Goal: Task Accomplishment & Management: Use online tool/utility

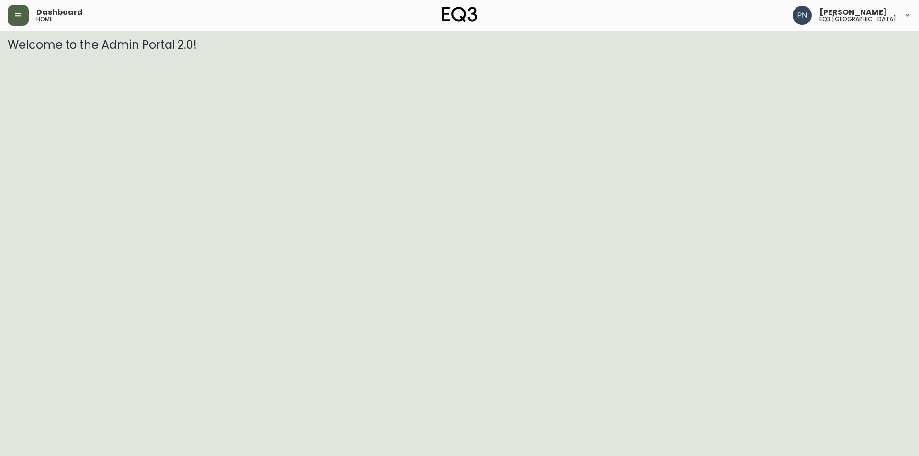
click at [18, 10] on button "button" at bounding box center [18, 15] width 21 height 21
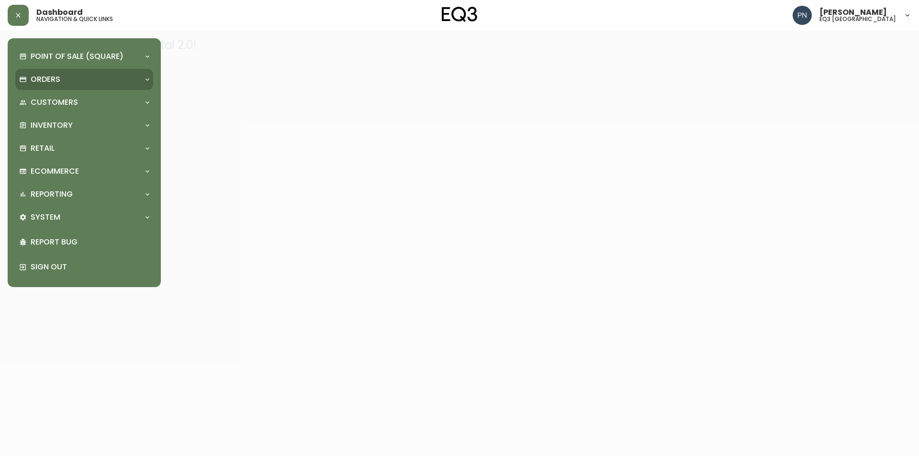
click at [72, 80] on div "Orders" at bounding box center [79, 79] width 121 height 11
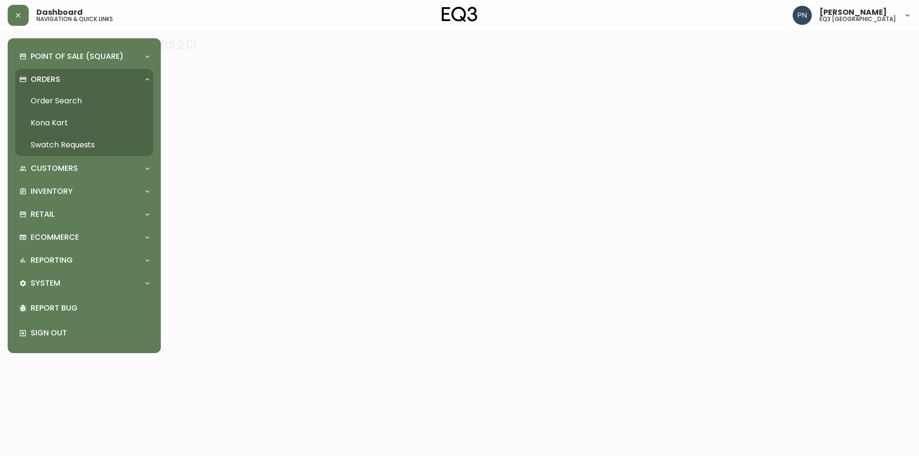
click at [75, 99] on link "Order Search" at bounding box center [84, 101] width 138 height 22
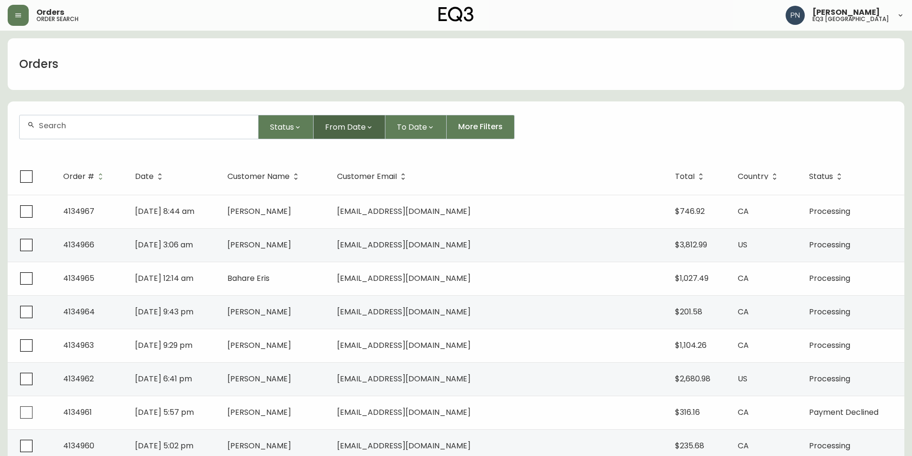
click at [367, 130] on icon "button" at bounding box center [370, 127] width 8 height 8
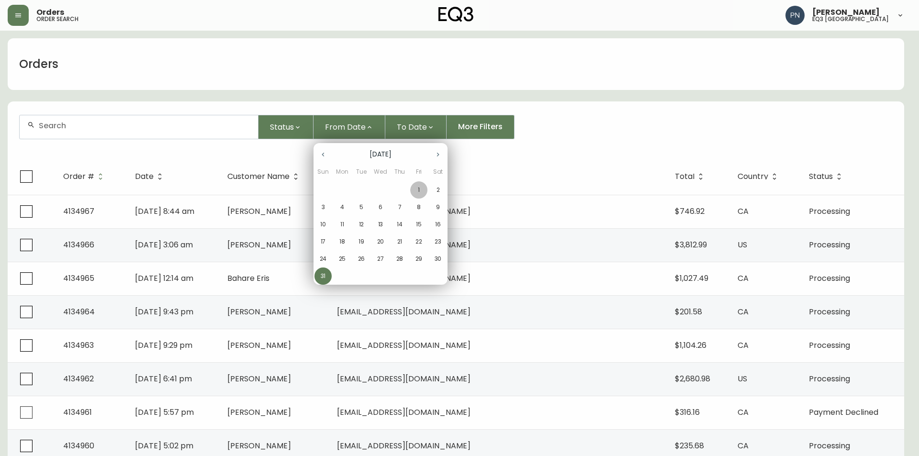
click at [416, 190] on span "1" at bounding box center [418, 190] width 17 height 9
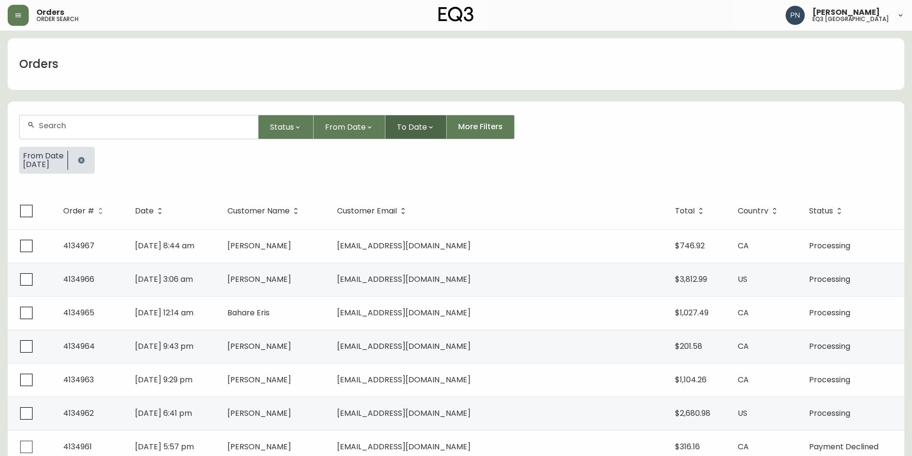
click at [427, 132] on button "To Date" at bounding box center [415, 127] width 61 height 24
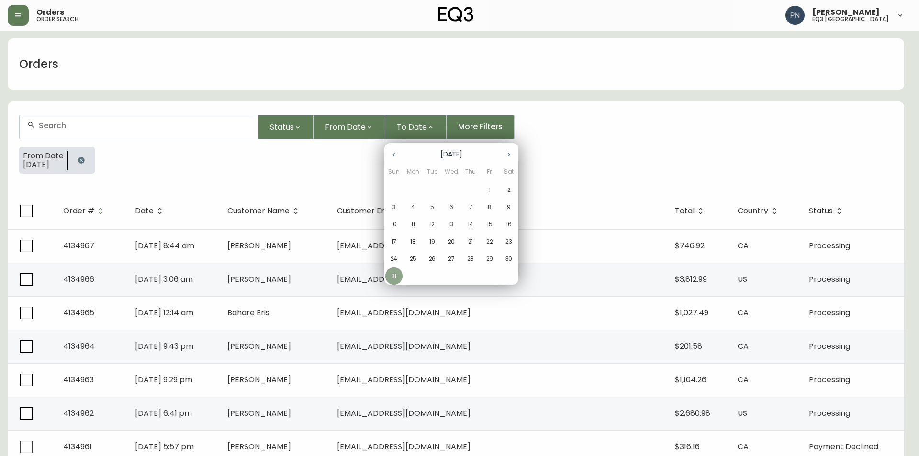
click at [396, 274] on p "31" at bounding box center [393, 276] width 5 height 9
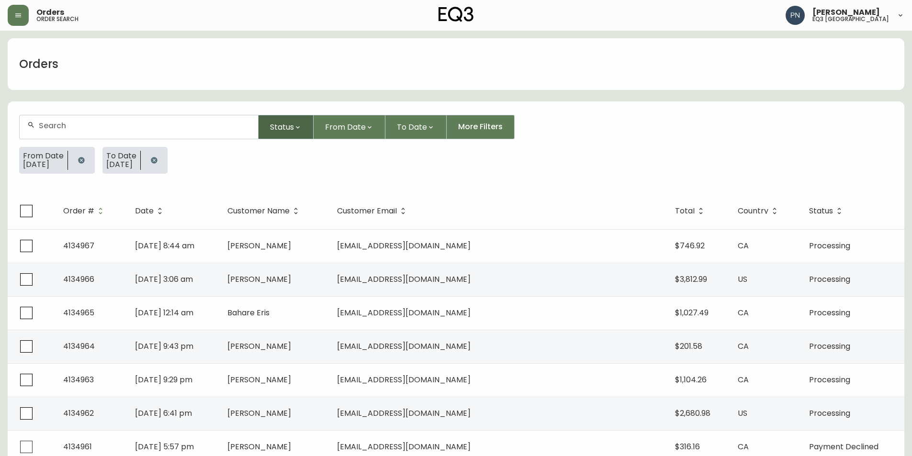
click at [293, 127] on span "Status" at bounding box center [282, 127] width 24 height 12
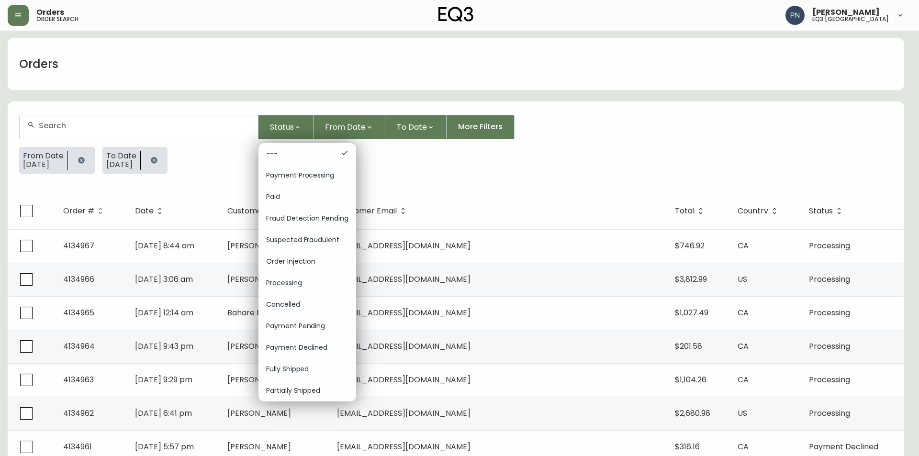
click at [408, 170] on div at bounding box center [459, 228] width 919 height 456
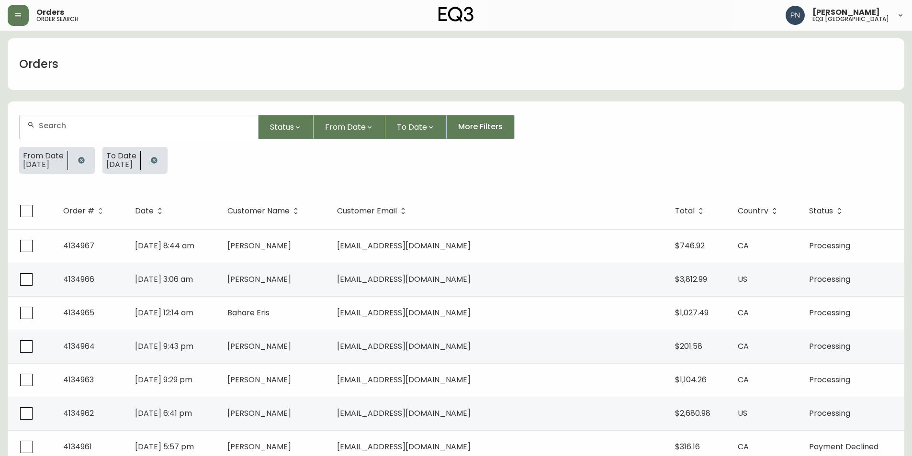
click at [76, 118] on div at bounding box center [139, 126] width 238 height 23
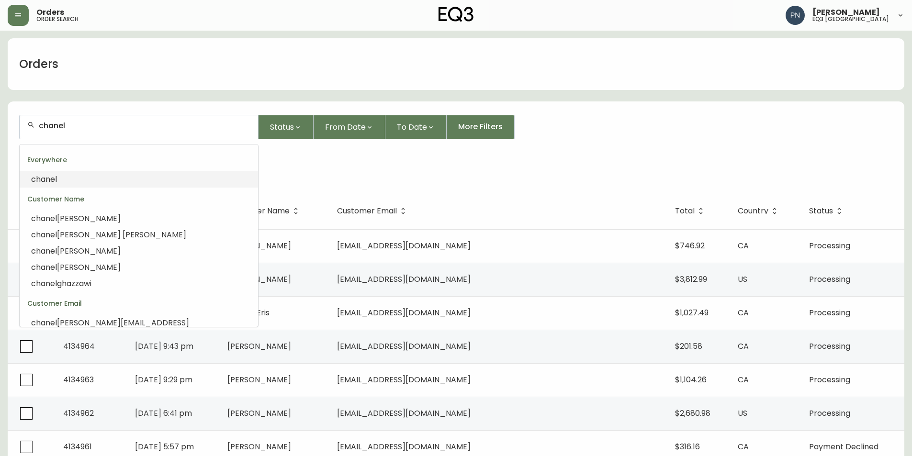
click at [106, 126] on input "chanel" at bounding box center [144, 125] width 211 height 9
type input "c"
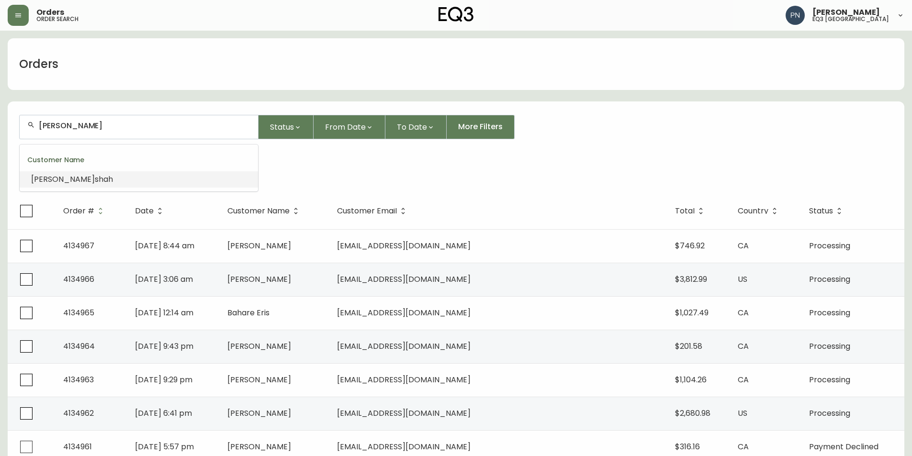
type input "[PERSON_NAME]"
click at [84, 181] on li "[PERSON_NAME]" at bounding box center [139, 179] width 238 height 16
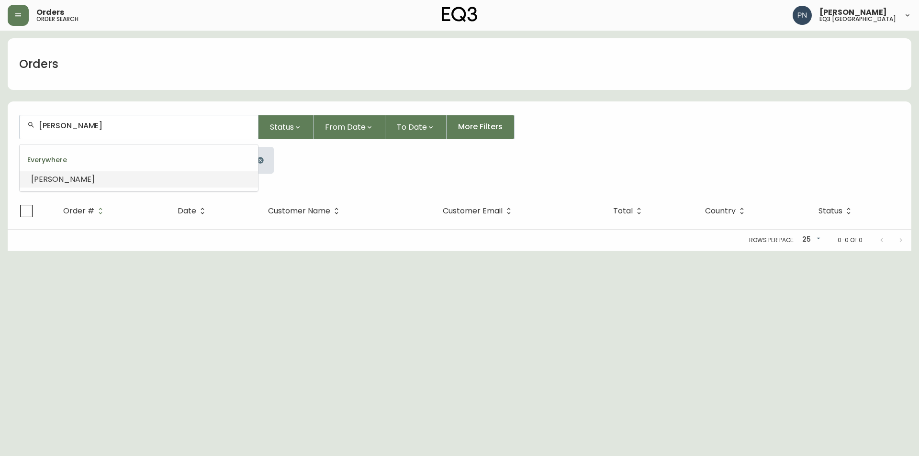
drag, startPoint x: 143, startPoint y: 124, endPoint x: 34, endPoint y: 117, distance: 108.9
click at [34, 117] on div "[PERSON_NAME]" at bounding box center [139, 126] width 238 height 23
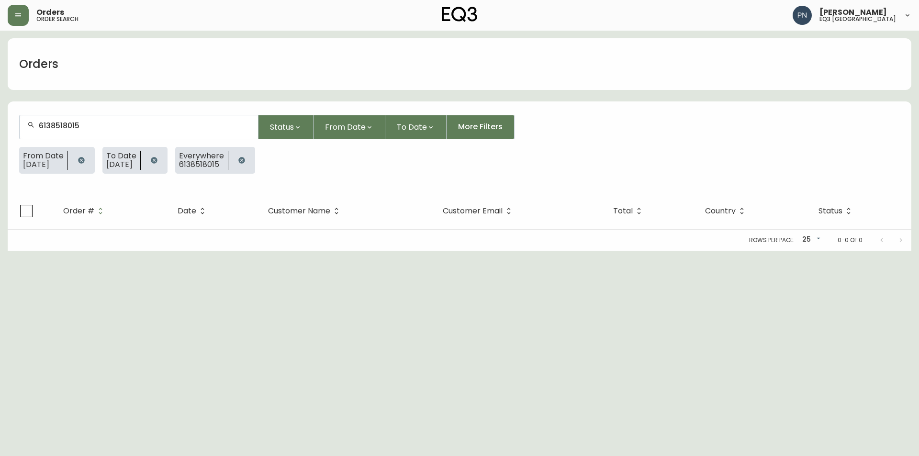
type input "613851801"
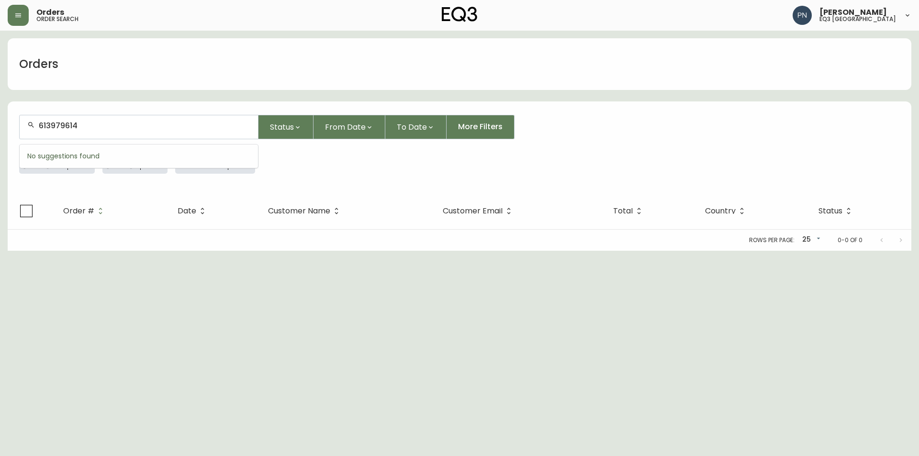
type input "6139796141"
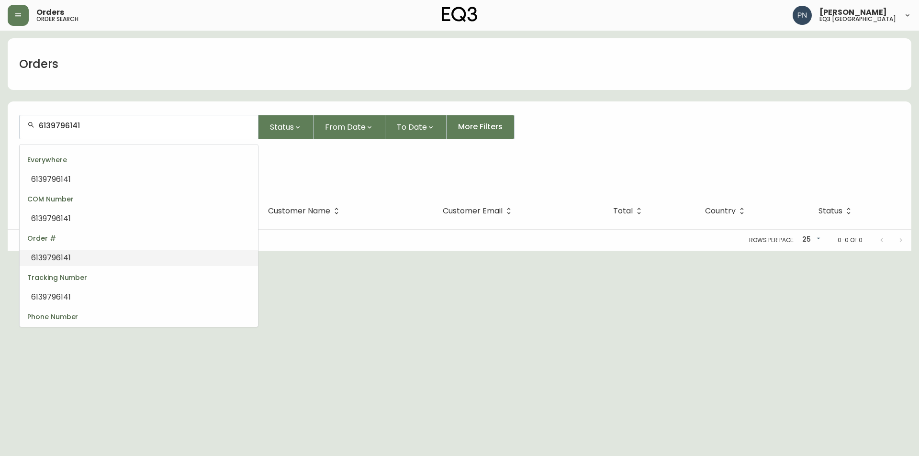
scroll to position [22, 0]
click at [77, 311] on li "6139796141" at bounding box center [139, 315] width 238 height 16
drag, startPoint x: 126, startPoint y: 129, endPoint x: 33, endPoint y: 125, distance: 93.4
click at [33, 125] on div "6139796141" at bounding box center [139, 126] width 238 height 23
click at [163, 122] on input "text" at bounding box center [144, 125] width 211 height 9
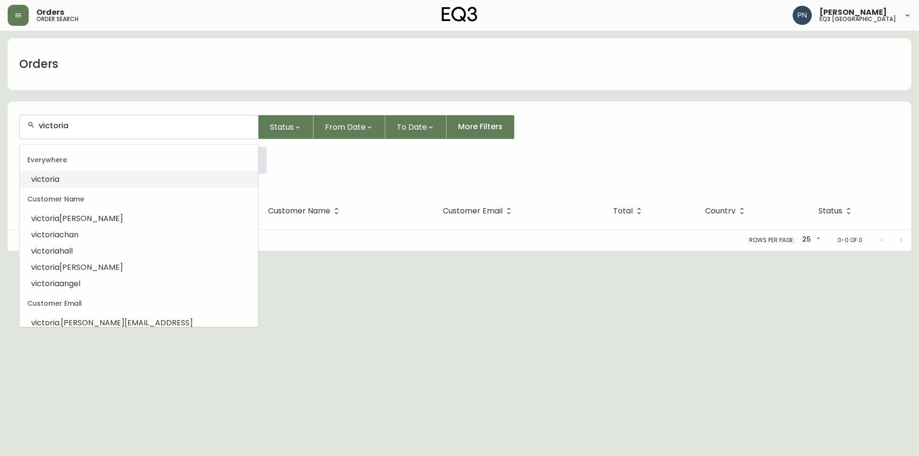
type input "victoria"
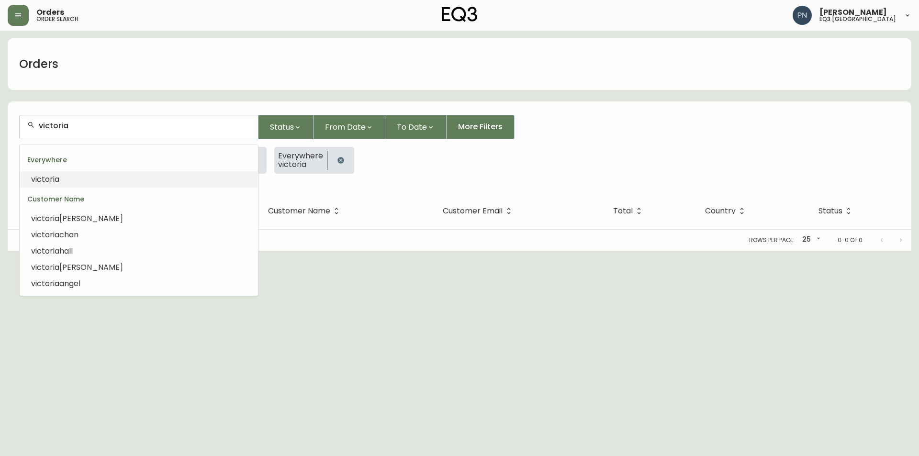
drag, startPoint x: 121, startPoint y: 127, endPoint x: 20, endPoint y: 124, distance: 101.5
click at [20, 124] on div "victoria" at bounding box center [139, 126] width 238 height 23
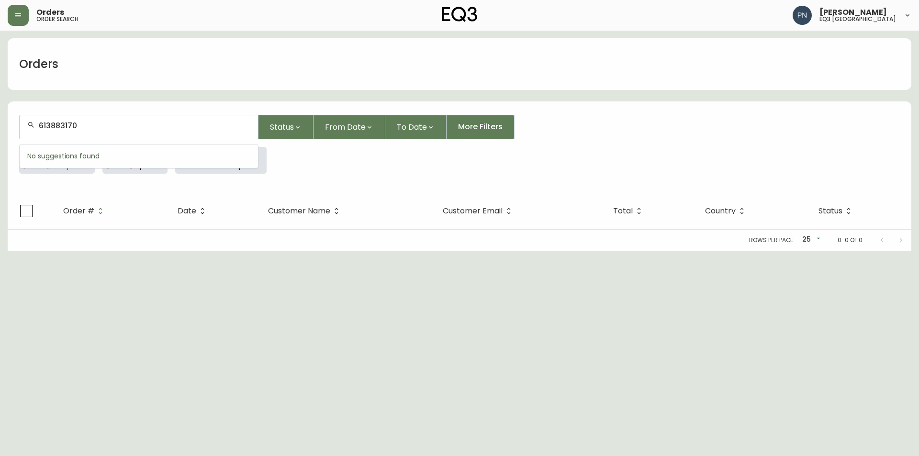
type input "6138831705"
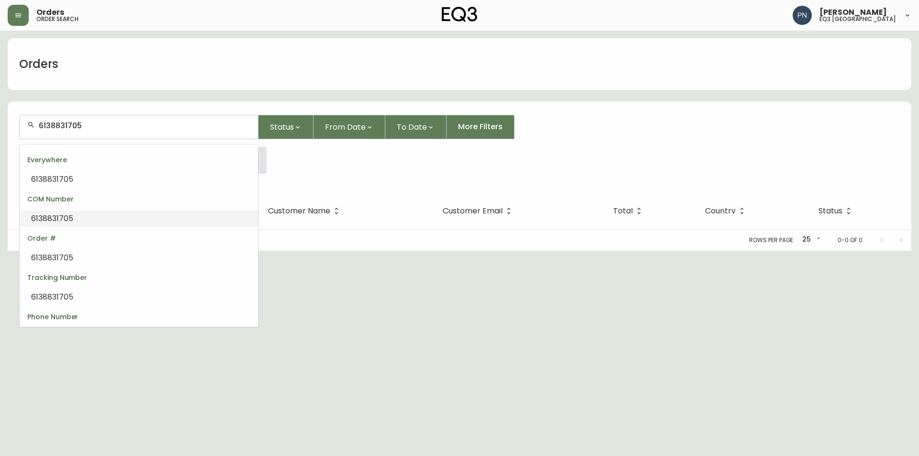
scroll to position [22, 0]
click at [90, 317] on li "6138831705" at bounding box center [139, 315] width 238 height 16
drag, startPoint x: 200, startPoint y: 123, endPoint x: 13, endPoint y: 131, distance: 187.7
click at [13, 131] on form "6138831705 Status From Date To Date More Filters From Date [DATE] To Date [DATE…" at bounding box center [459, 147] width 903 height 89
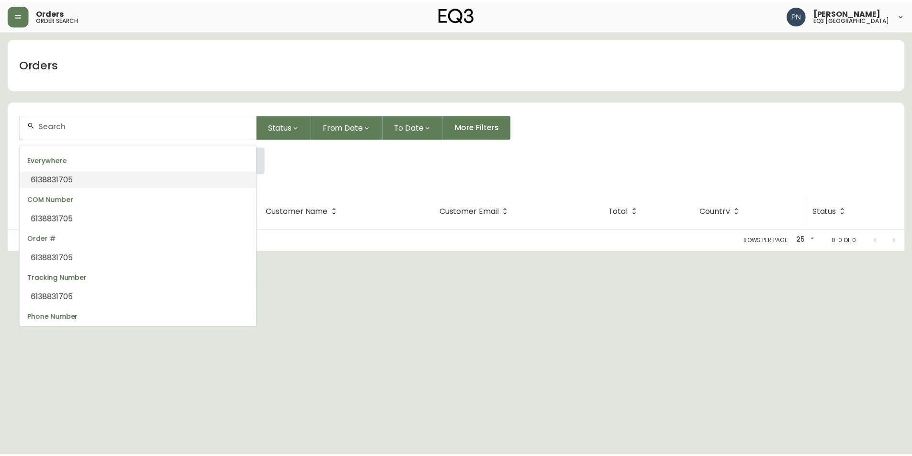
scroll to position [0, 0]
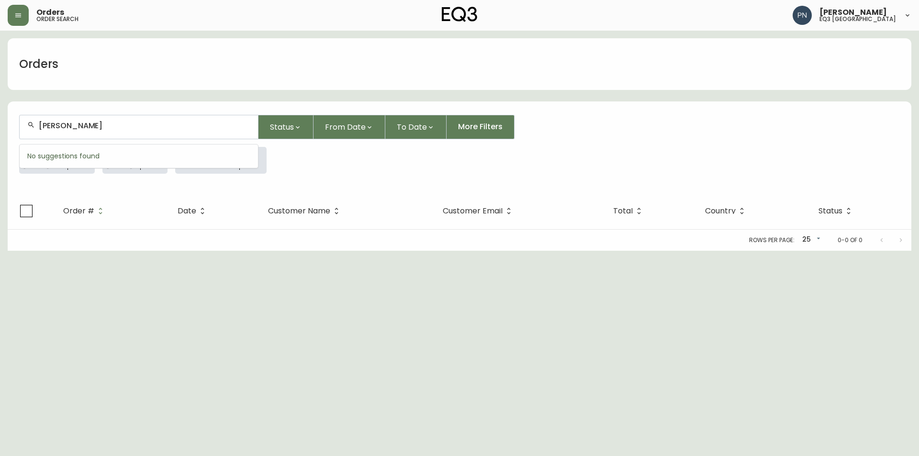
type input "[PERSON_NAME]"
click at [83, 176] on li "[PERSON_NAME]" at bounding box center [139, 179] width 238 height 16
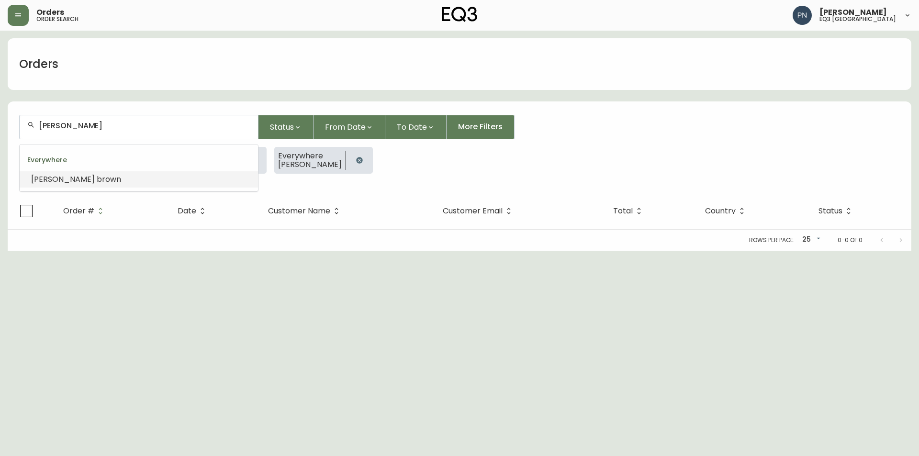
drag, startPoint x: 167, startPoint y: 128, endPoint x: 0, endPoint y: 126, distance: 167.0
click at [0, 126] on main "Orders [PERSON_NAME] Status From Date To Date More Filters From Date [DATE] To …" at bounding box center [459, 141] width 919 height 220
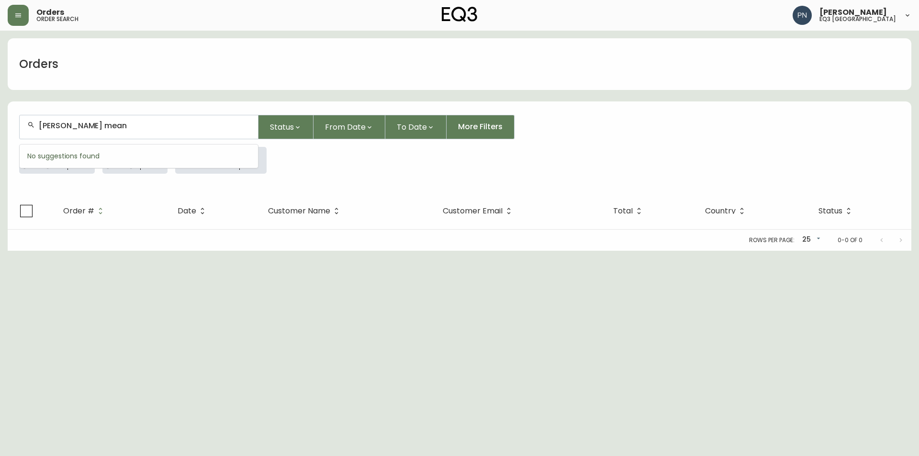
type input "[PERSON_NAME]"
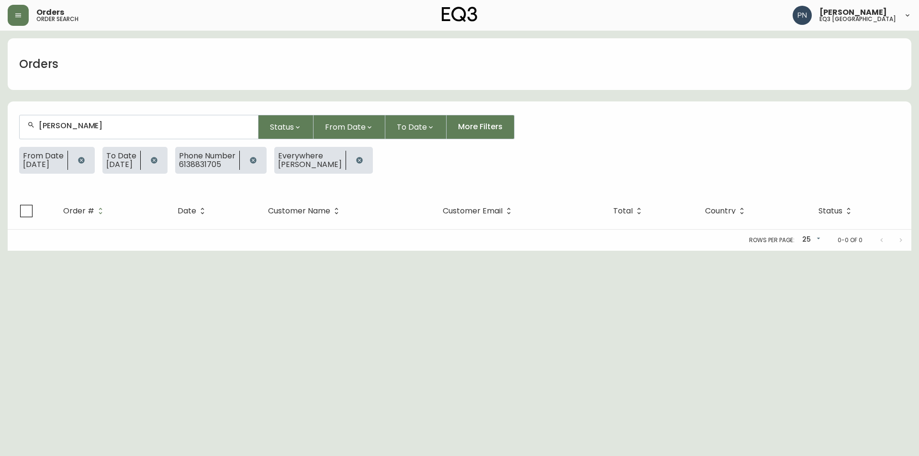
drag, startPoint x: 122, startPoint y: 131, endPoint x: 19, endPoint y: 126, distance: 103.9
click at [19, 126] on form "[PERSON_NAME] Status From Date To Date More Filters From Date [DATE] To Date [D…" at bounding box center [459, 147] width 903 height 89
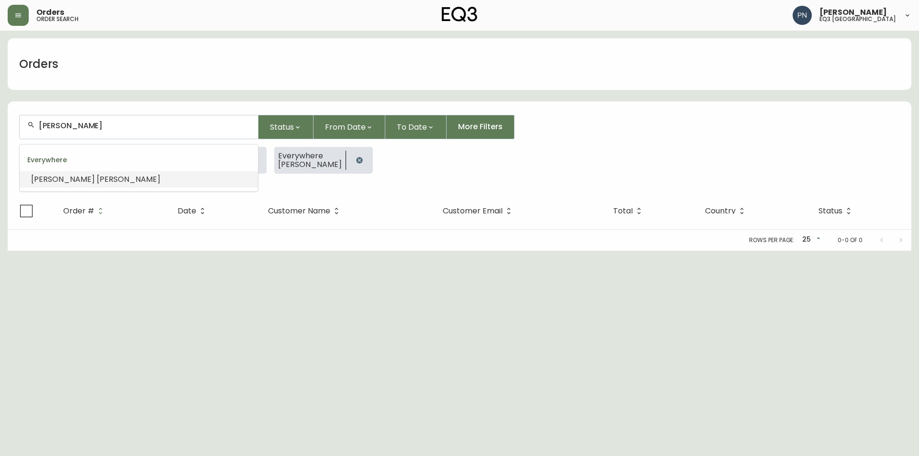
drag, startPoint x: 91, startPoint y: 123, endPoint x: 12, endPoint y: 121, distance: 79.5
click at [12, 121] on form "[PERSON_NAME] Status From Date To Date More Filters From Date [DATE] To Date [D…" at bounding box center [459, 147] width 903 height 89
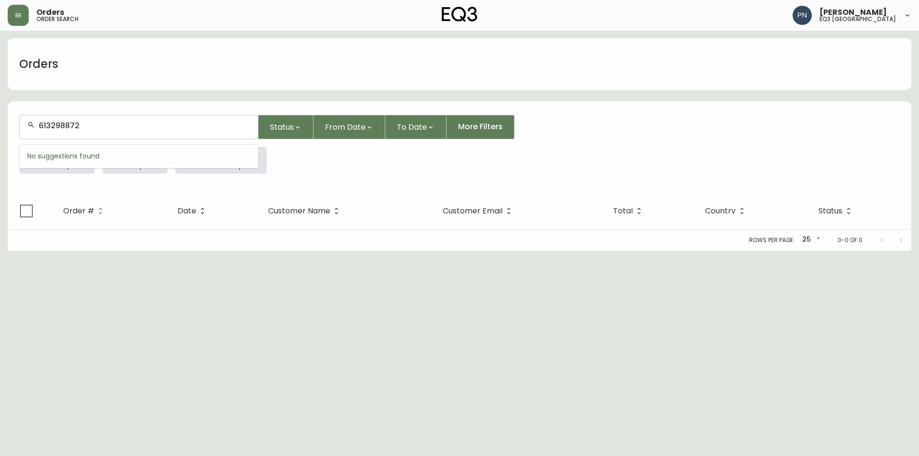
type input "6132988729"
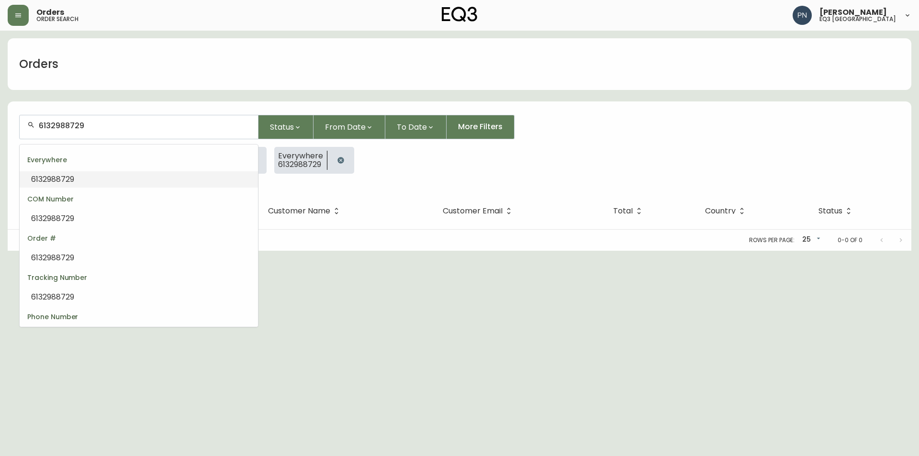
drag, startPoint x: 111, startPoint y: 125, endPoint x: 15, endPoint y: 127, distance: 95.2
click at [15, 127] on form "6132988729 Status From Date To Date More Filters From Date [DATE] To Date [DATE…" at bounding box center [459, 147] width 903 height 89
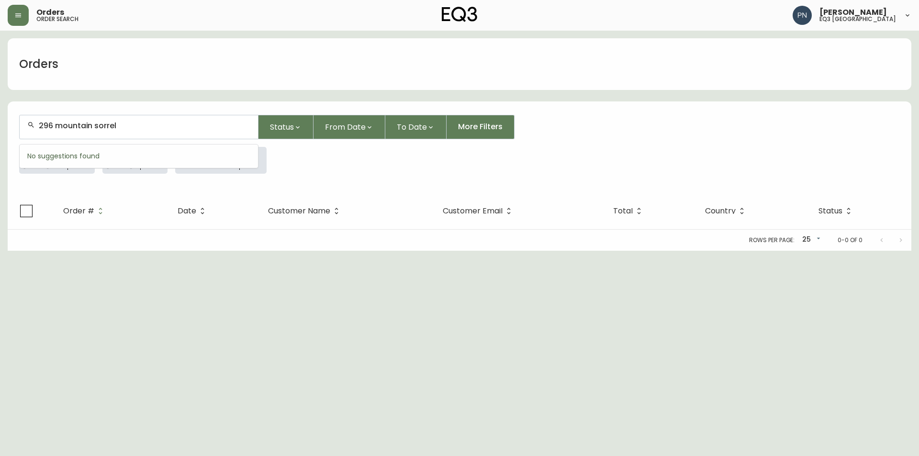
type input "296 mountain sorrel"
click at [106, 177] on span "sorrel" at bounding box center [95, 179] width 22 height 11
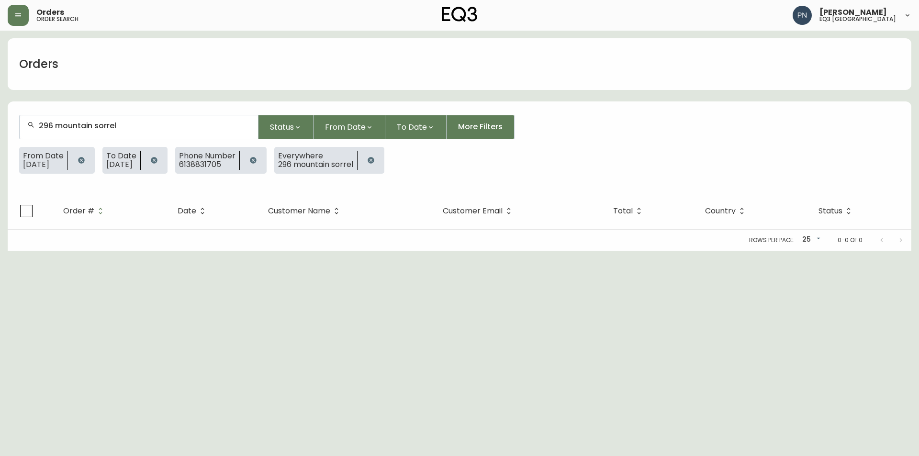
drag, startPoint x: 131, startPoint y: 121, endPoint x: 0, endPoint y: 119, distance: 130.6
click at [0, 119] on main "Orders 296 mountain sorrel Status From Date To Date More Filters From Date [DAT…" at bounding box center [459, 141] width 919 height 220
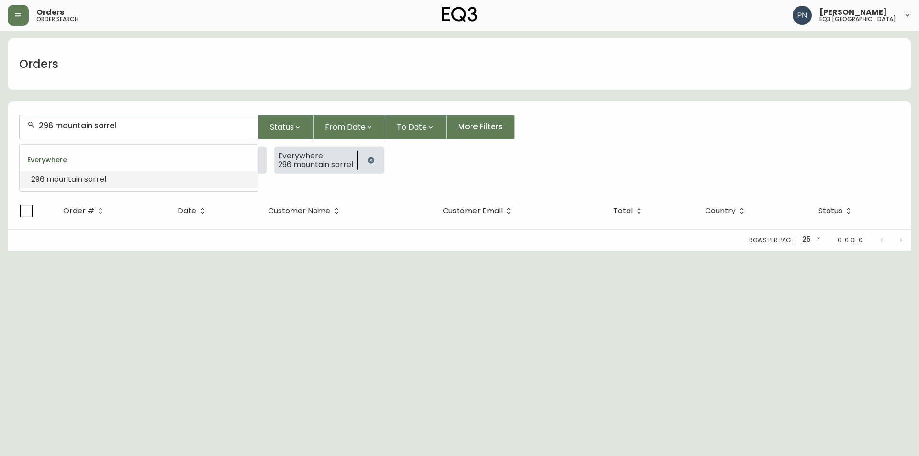
drag, startPoint x: 124, startPoint y: 127, endPoint x: 2, endPoint y: 121, distance: 122.1
click at [2, 121] on main "Orders 296 mountain sorrel Status From Date To Date More Filters From Date [DAT…" at bounding box center [459, 141] width 919 height 220
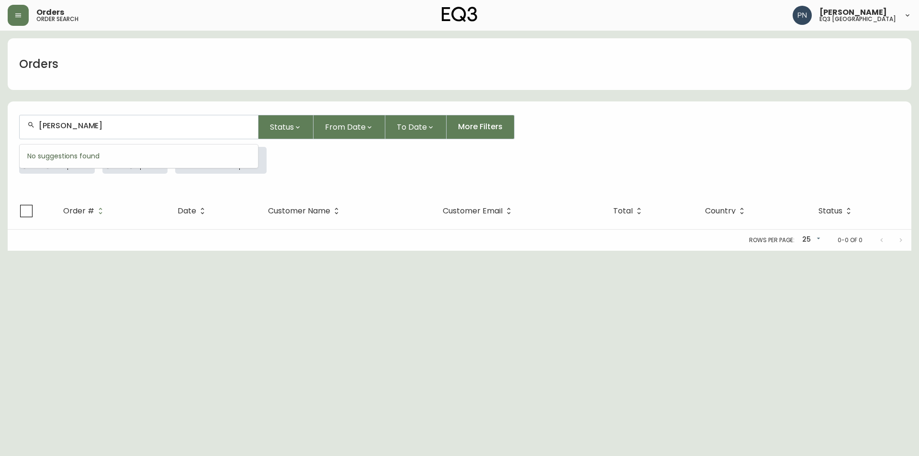
type input "[PERSON_NAME]"
click at [97, 178] on span "stelmackowich" at bounding box center [125, 179] width 57 height 11
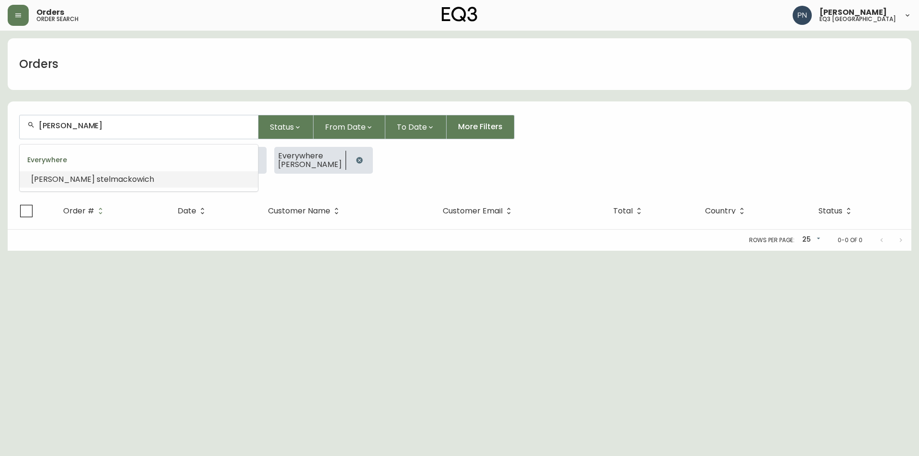
drag, startPoint x: 126, startPoint y: 126, endPoint x: 9, endPoint y: 120, distance: 117.4
click at [9, 120] on form "[PERSON_NAME] Status From Date To Date More Filters From Date [DATE] To Date [D…" at bounding box center [459, 147] width 903 height 89
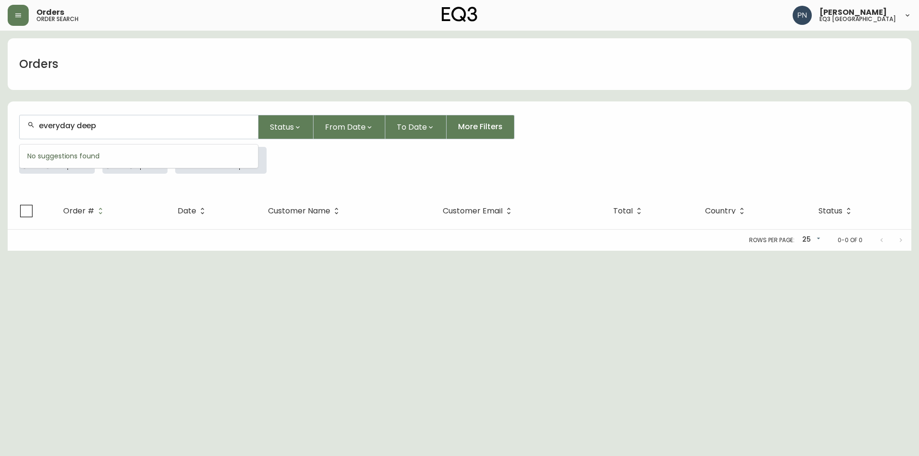
type input "everyday deep"
click at [160, 178] on li "everyday deep" at bounding box center [139, 179] width 238 height 16
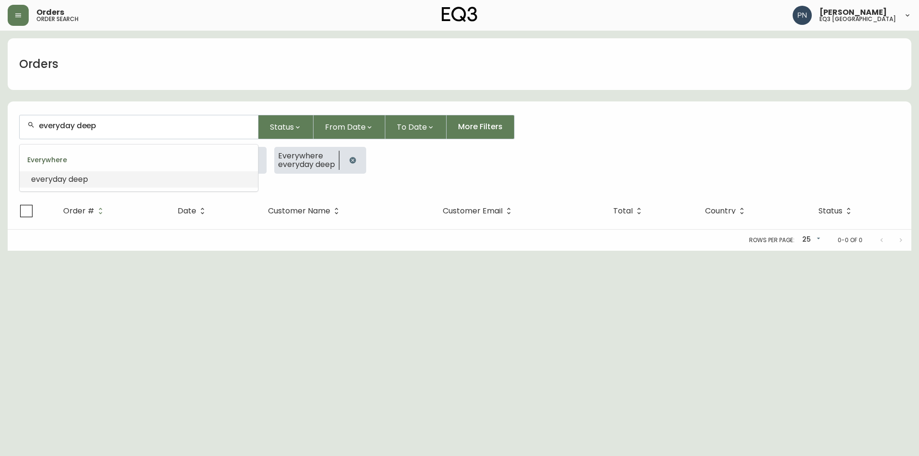
drag, startPoint x: 162, startPoint y: 122, endPoint x: 0, endPoint y: 109, distance: 162.8
click at [0, 109] on main "Orders everyday deep Status From Date To Date More Filters From Date [DATE] To …" at bounding box center [459, 141] width 919 height 220
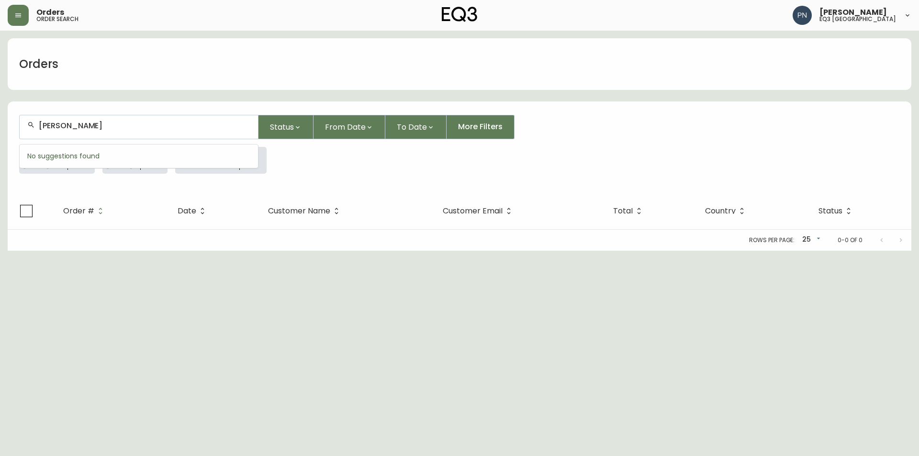
type input "[PERSON_NAME]"
click at [153, 173] on li "[PERSON_NAME]" at bounding box center [139, 179] width 238 height 16
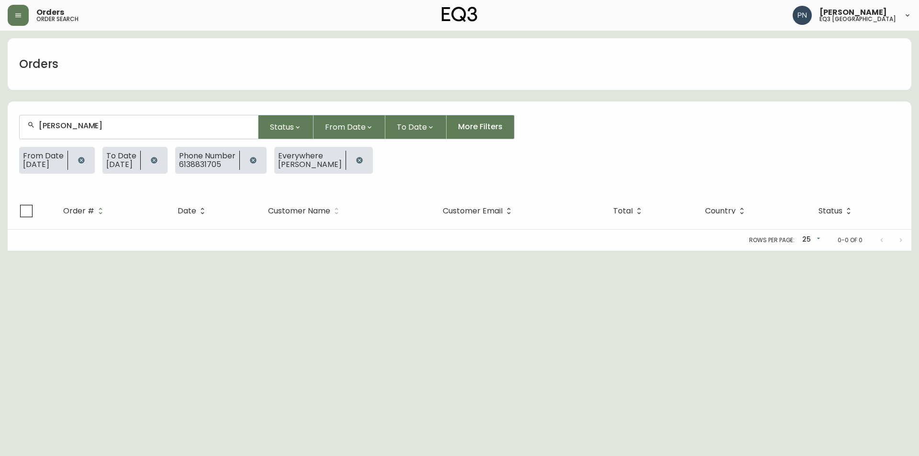
click at [291, 207] on span "Customer Name" at bounding box center [305, 211] width 75 height 9
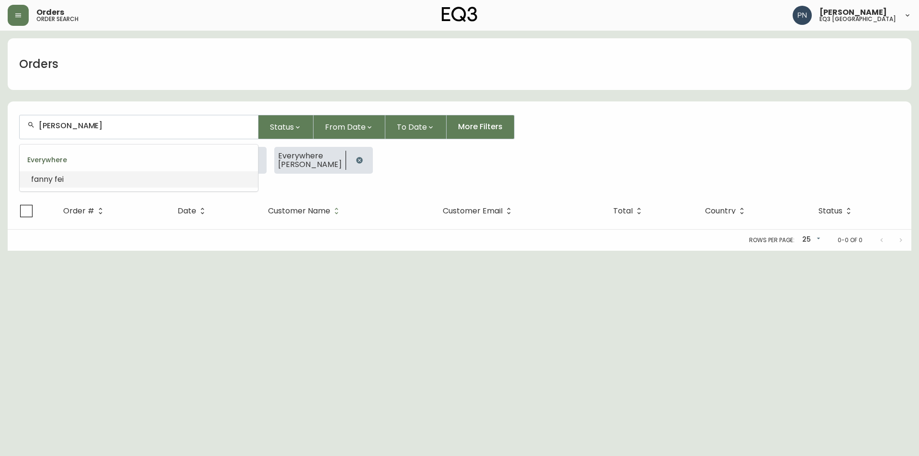
drag, startPoint x: 122, startPoint y: 125, endPoint x: 22, endPoint y: 118, distance: 100.3
click at [22, 118] on div "[PERSON_NAME]" at bounding box center [139, 126] width 238 height 23
click at [71, 125] on input "text" at bounding box center [144, 125] width 211 height 9
click at [123, 97] on div "Orders Status From Date To Date More Filters From Date [DATE] To Date [DATE] Ph…" at bounding box center [459, 144] width 903 height 212
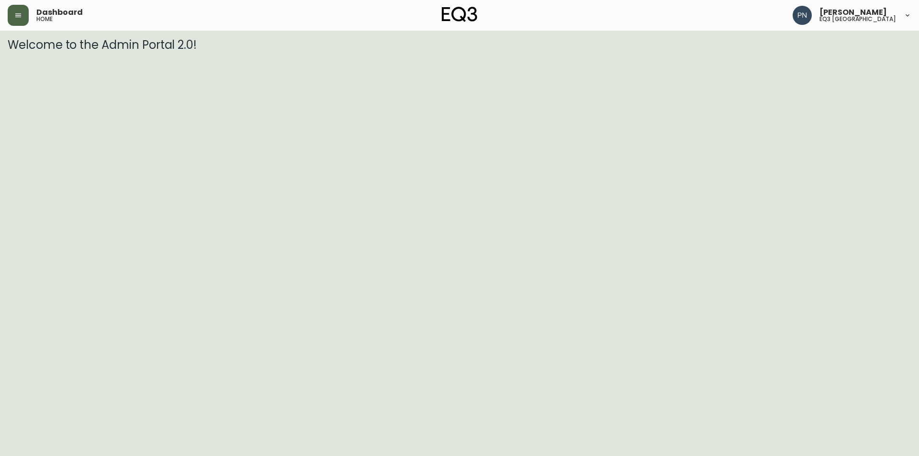
click at [22, 15] on icon "button" at bounding box center [18, 15] width 8 height 8
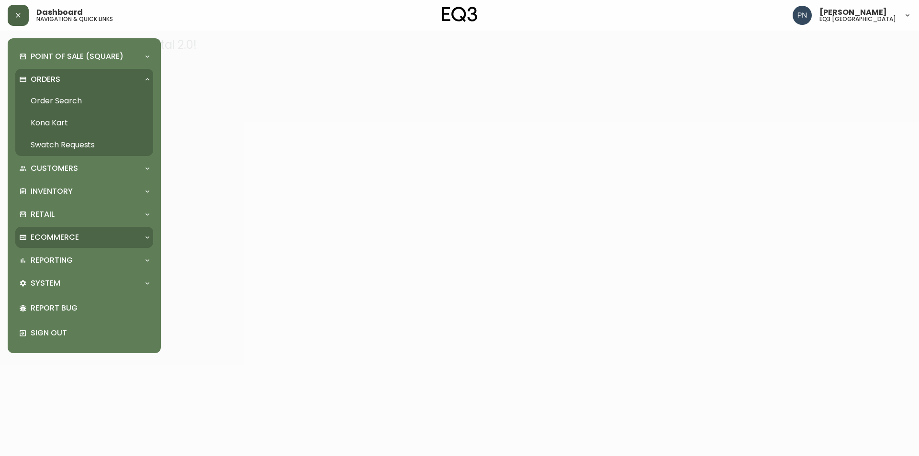
click at [136, 233] on div "Ecommerce" at bounding box center [79, 237] width 121 height 11
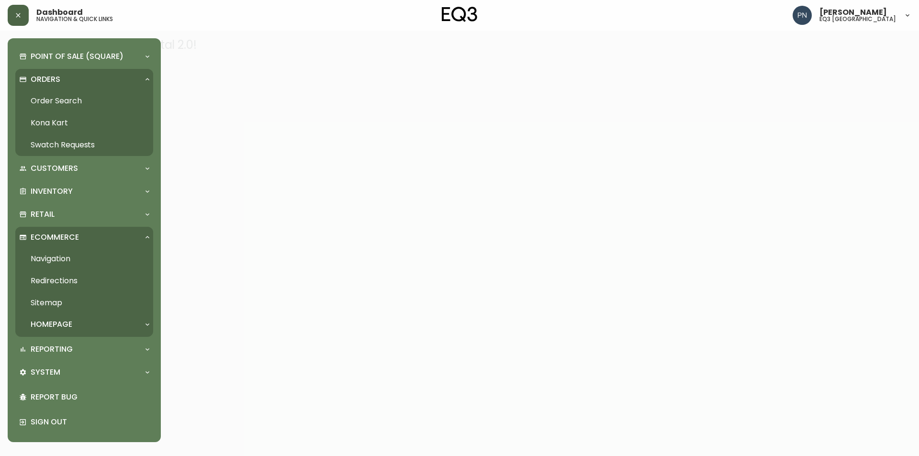
click at [136, 233] on div "Ecommerce" at bounding box center [79, 237] width 121 height 11
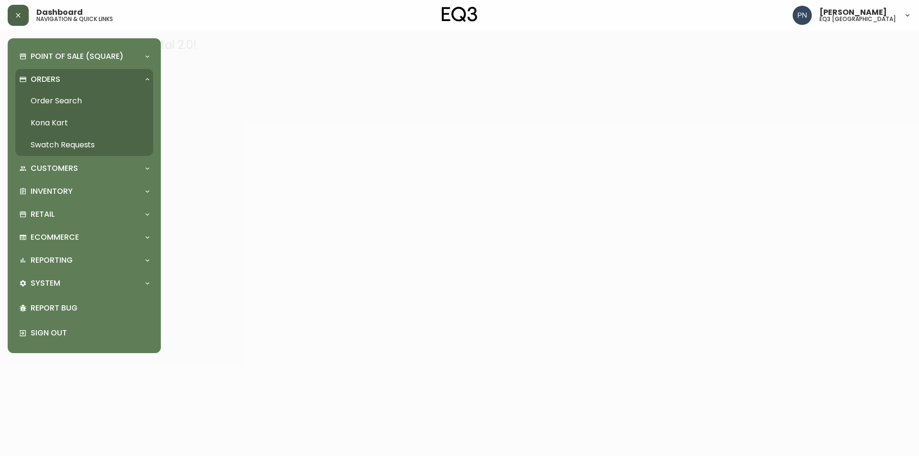
click at [46, 100] on link "Order Search" at bounding box center [84, 101] width 138 height 22
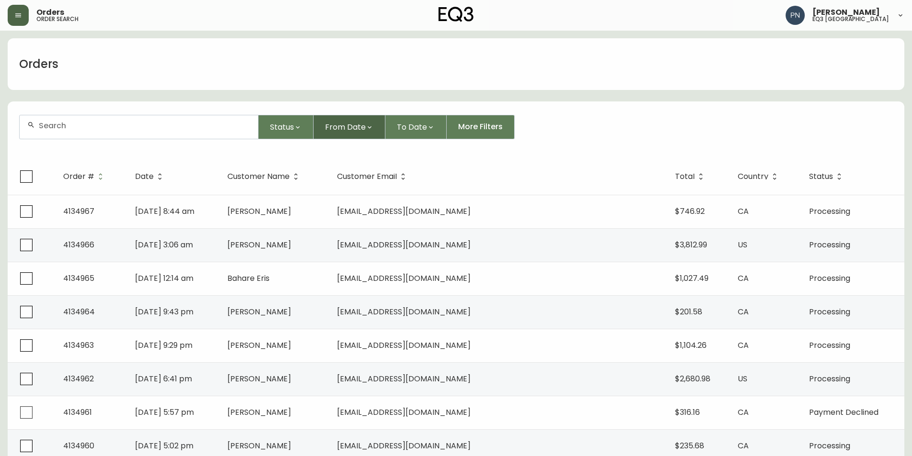
click at [341, 126] on span "From Date" at bounding box center [345, 127] width 41 height 12
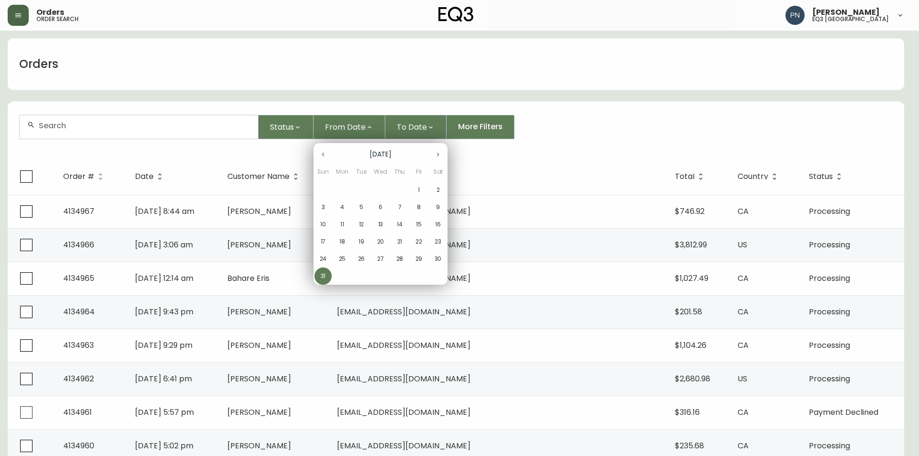
click at [418, 189] on p "1" at bounding box center [419, 190] width 2 height 9
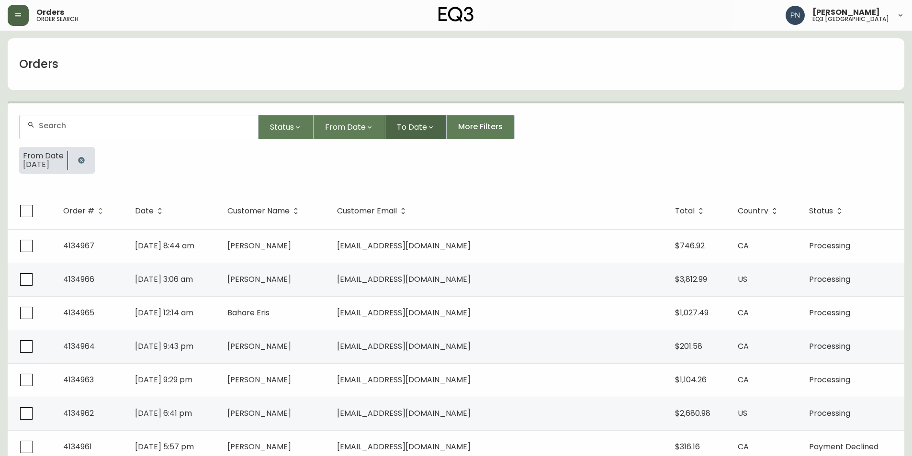
click at [412, 119] on button "To Date" at bounding box center [415, 127] width 61 height 24
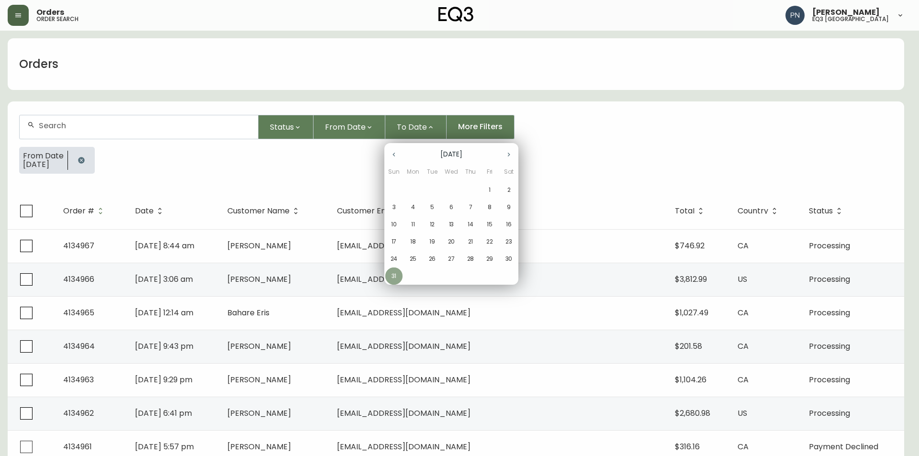
click at [394, 276] on p "31" at bounding box center [393, 276] width 5 height 9
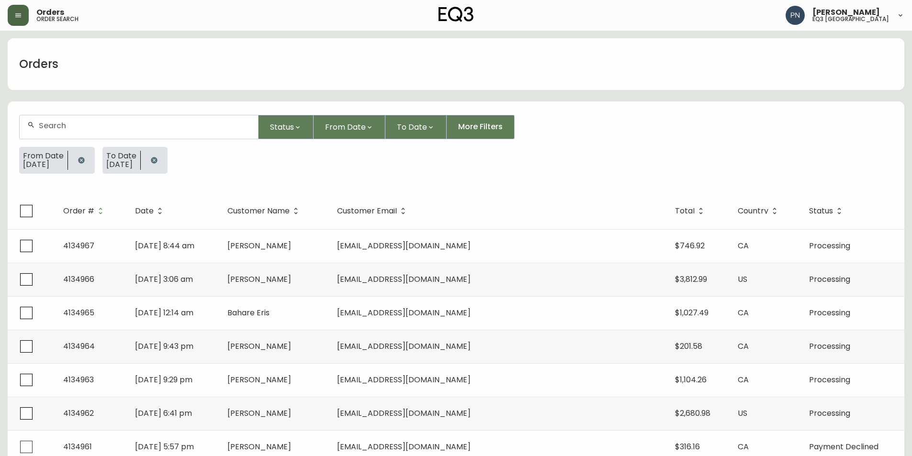
click at [22, 7] on button "button" at bounding box center [18, 15] width 21 height 21
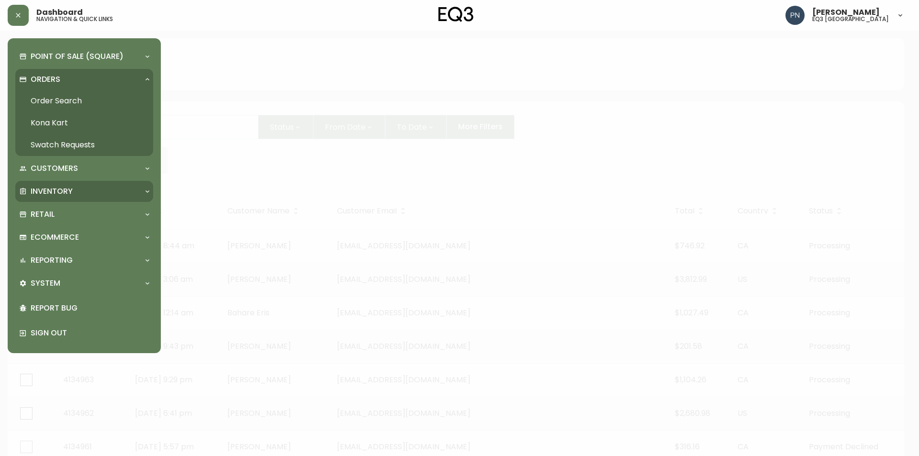
click at [54, 194] on p "Inventory" at bounding box center [52, 191] width 42 height 11
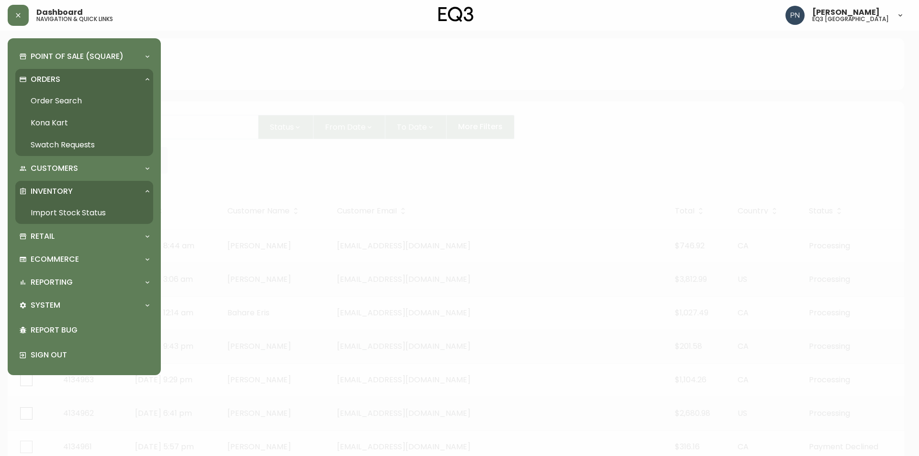
click at [54, 209] on link "Import Stock Status" at bounding box center [84, 213] width 138 height 22
